Goal: Task Accomplishment & Management: Manage account settings

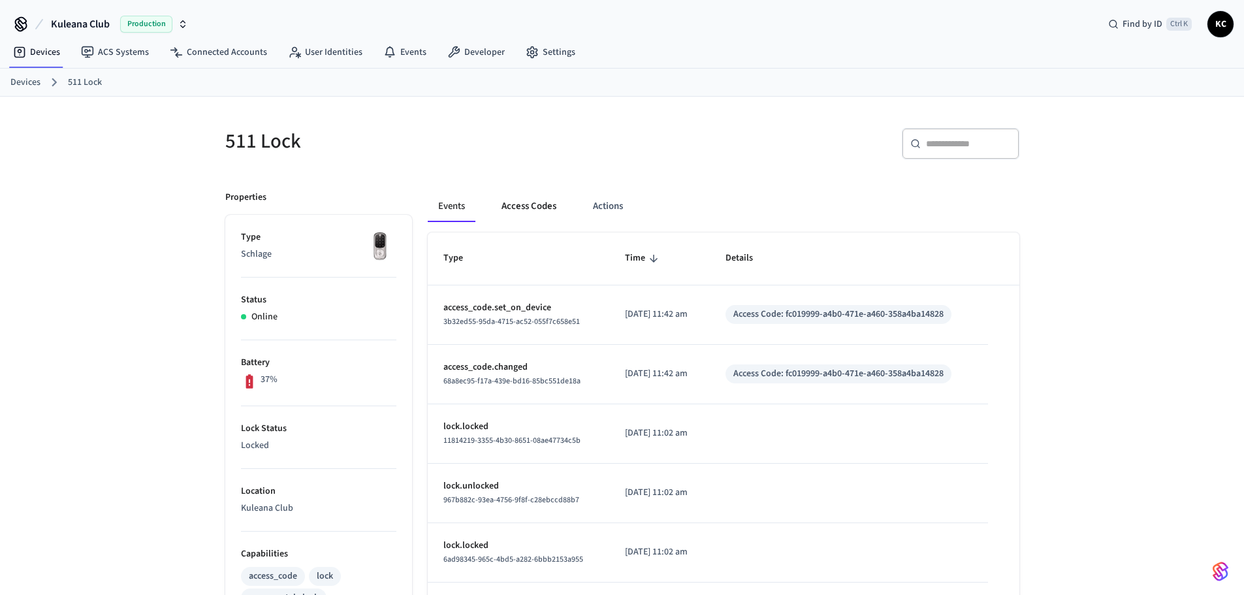
click at [529, 202] on button "Access Codes" at bounding box center [529, 206] width 76 height 31
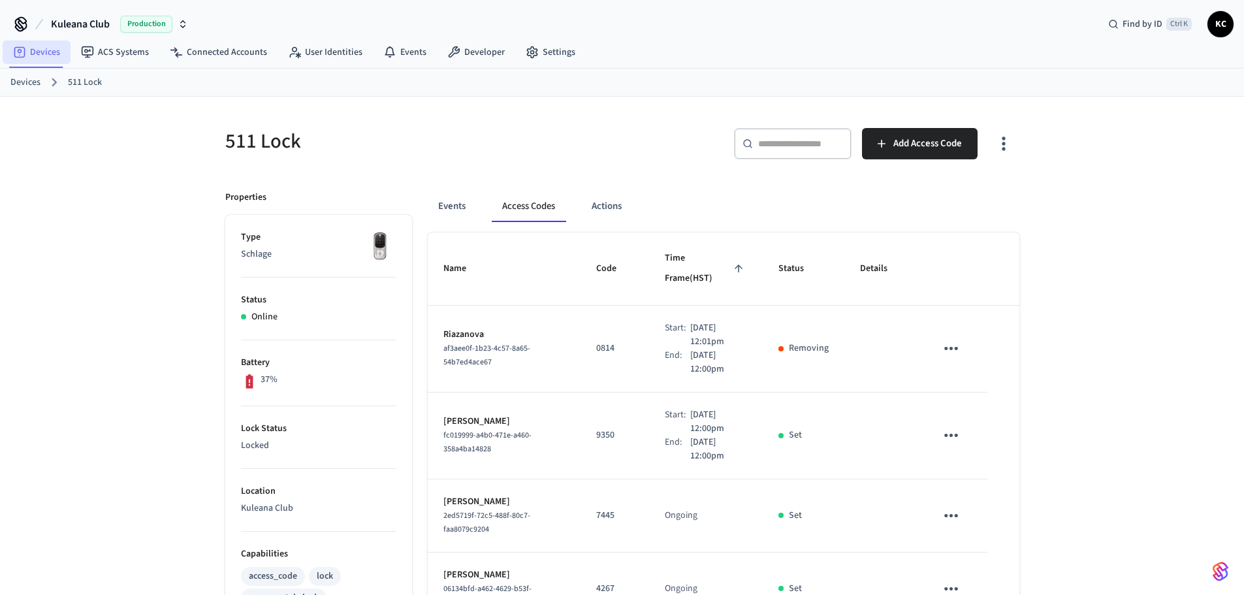
click at [26, 54] on link "Devices" at bounding box center [37, 51] width 68 height 23
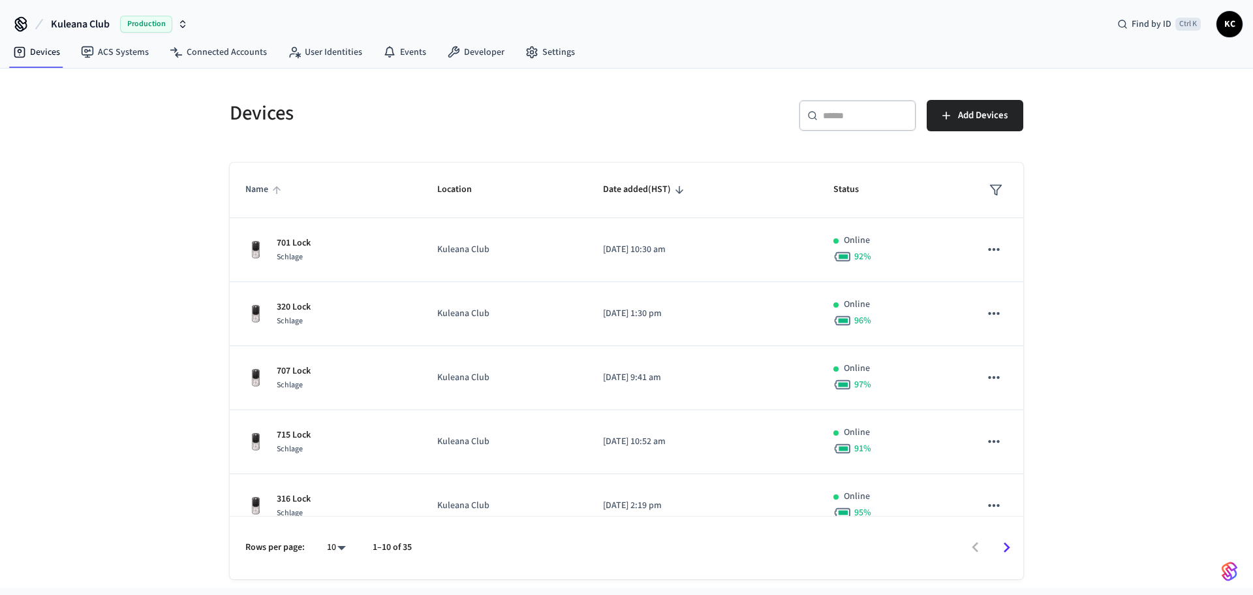
click at [264, 187] on span "Name" at bounding box center [265, 190] width 40 height 20
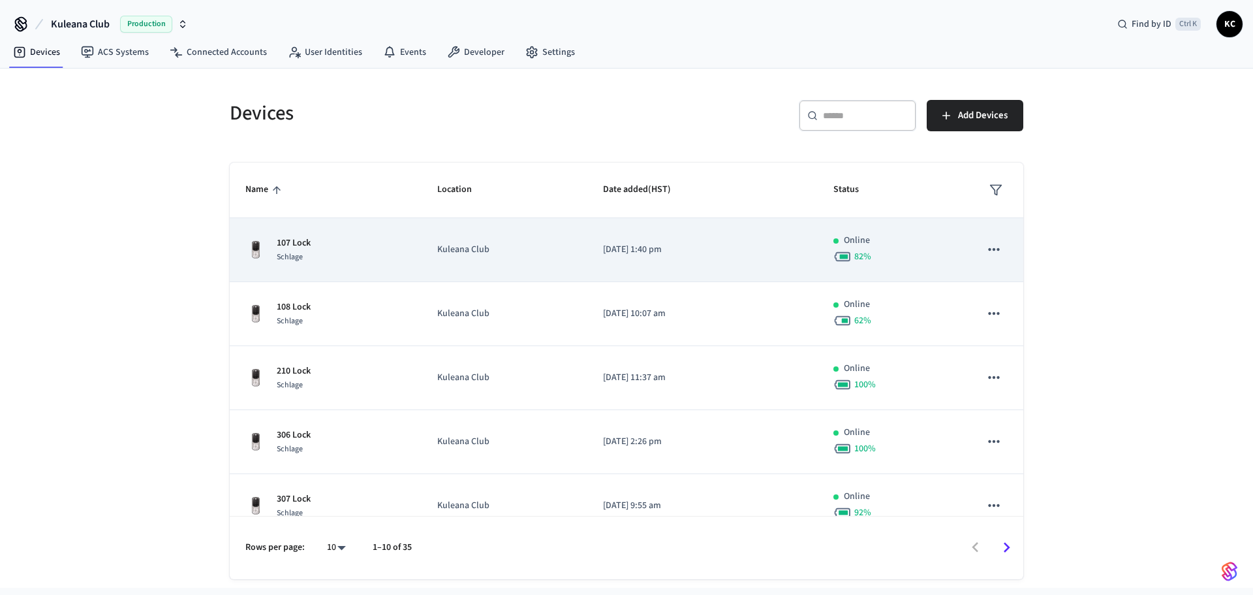
click at [292, 242] on p "107 Lock" at bounding box center [294, 243] width 34 height 14
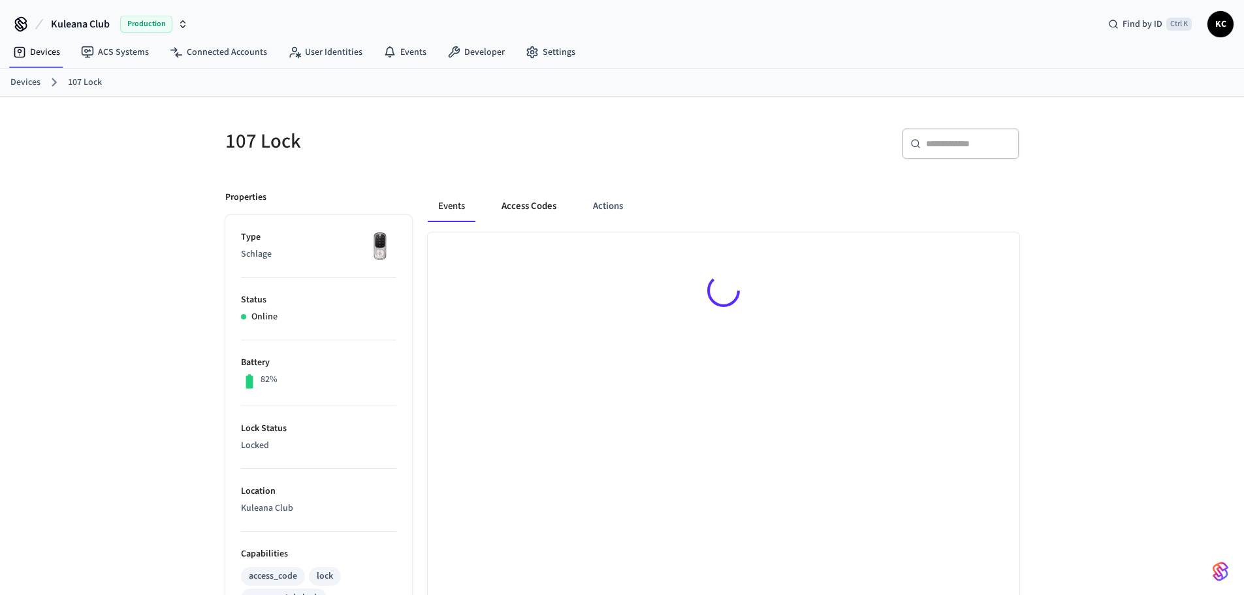
click at [535, 204] on button "Access Codes" at bounding box center [529, 206] width 76 height 31
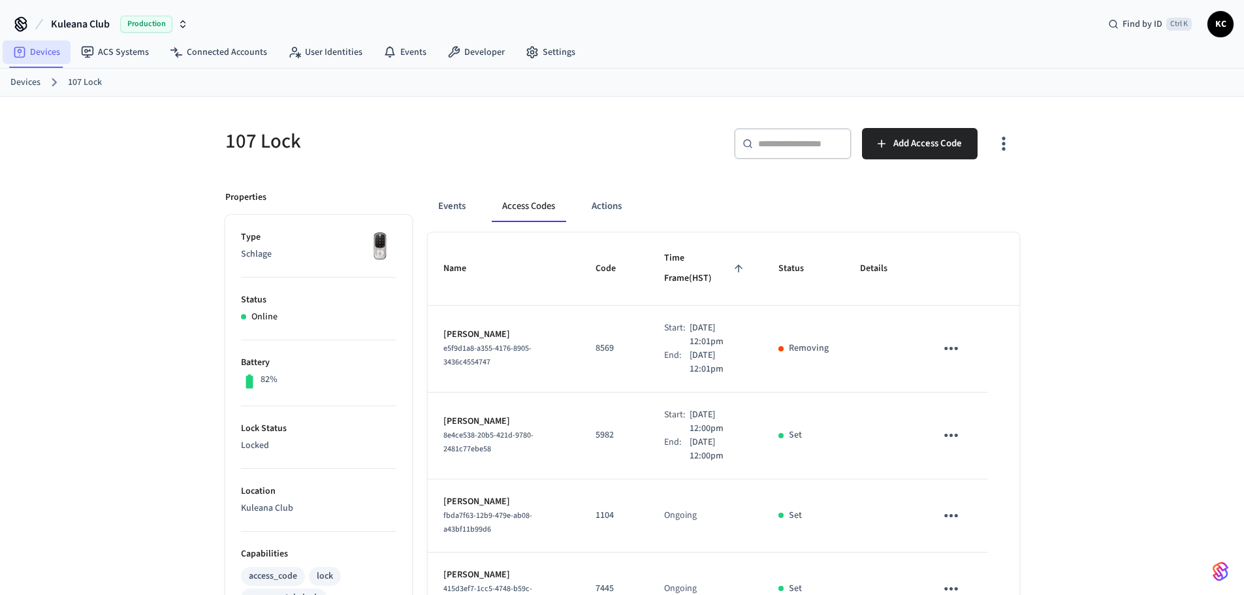
click at [27, 54] on link "Devices" at bounding box center [37, 51] width 68 height 23
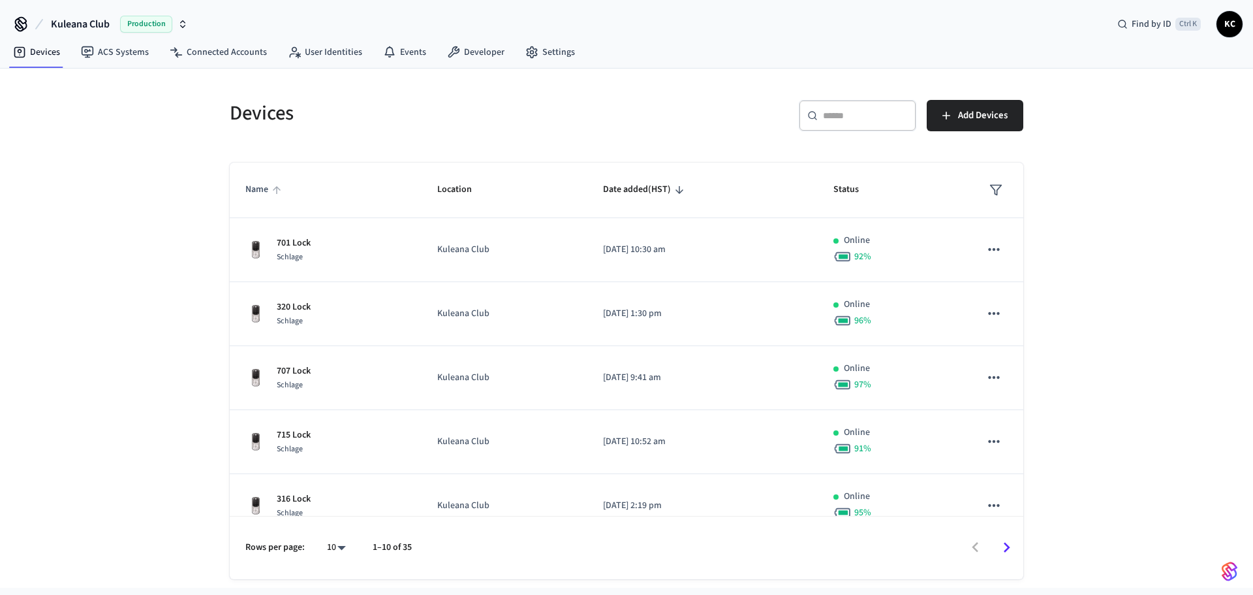
click at [264, 185] on span "Name" at bounding box center [265, 190] width 40 height 20
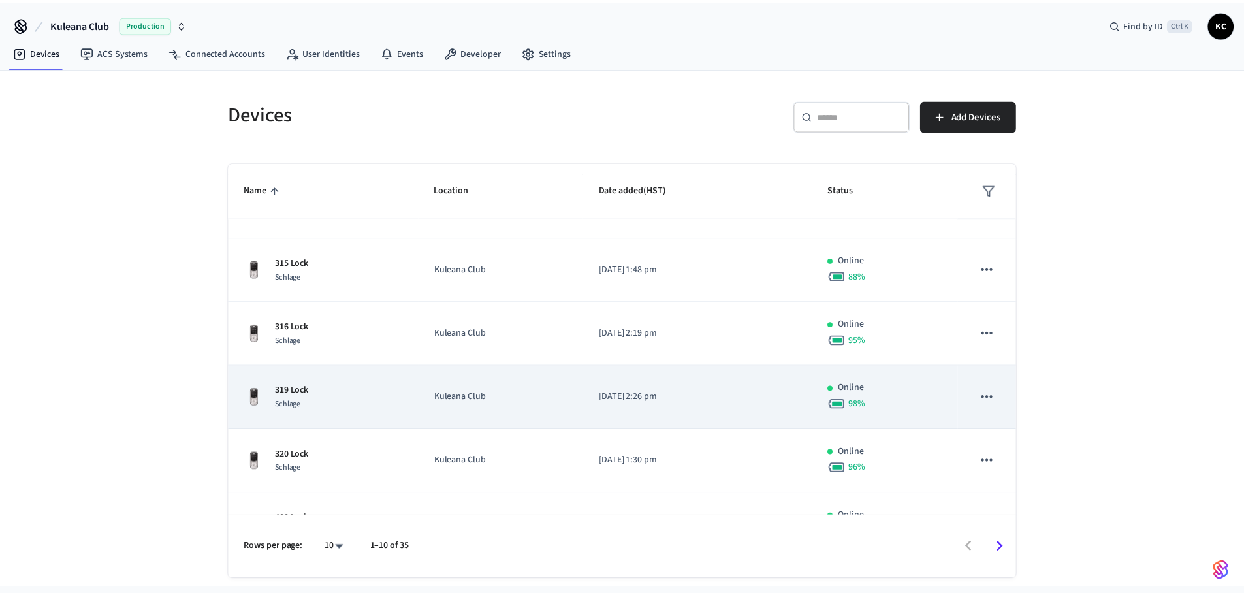
scroll to position [326, 0]
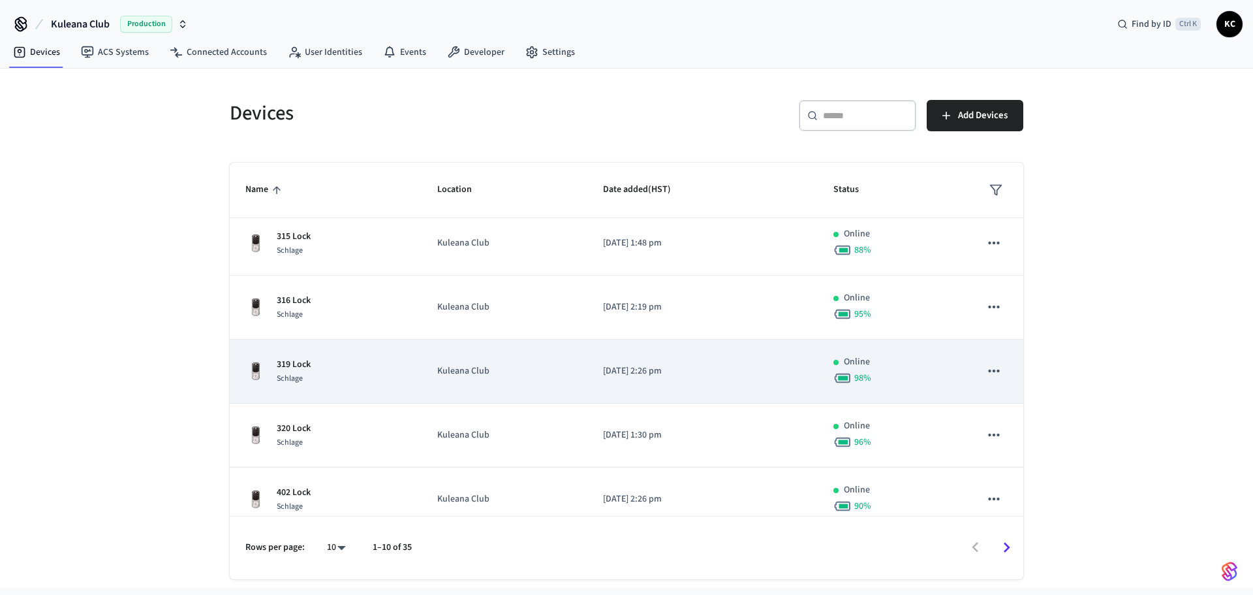
click at [304, 374] on div "Schlage" at bounding box center [294, 378] width 34 height 14
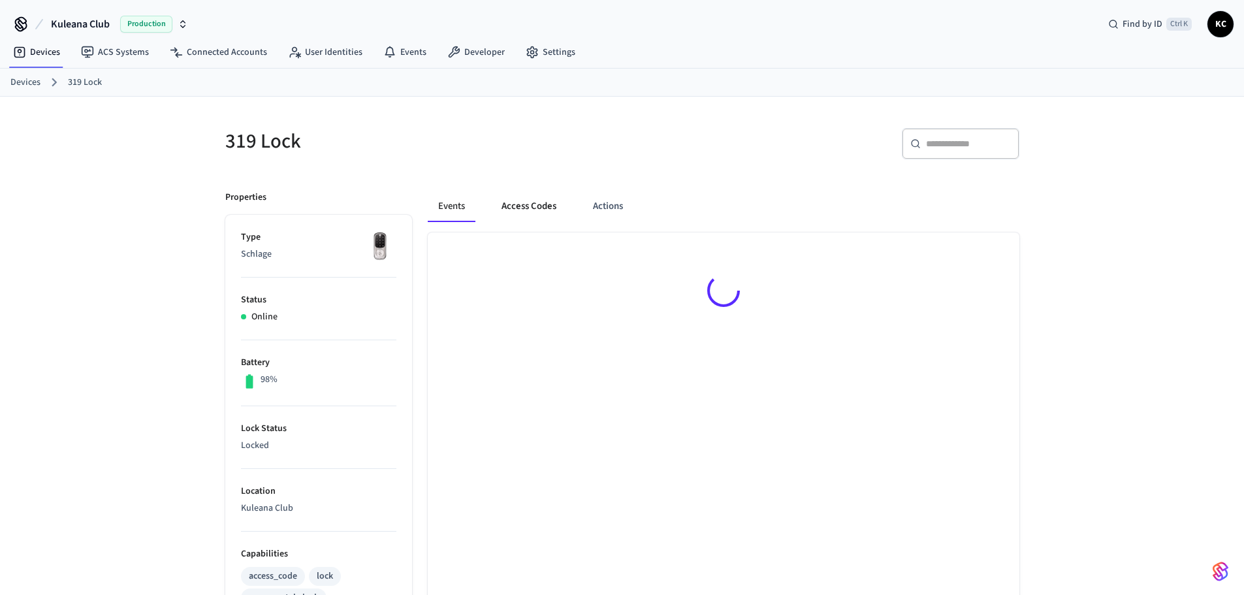
click at [542, 204] on button "Access Codes" at bounding box center [529, 206] width 76 height 31
click at [525, 205] on button "Access Codes" at bounding box center [529, 206] width 76 height 31
